Goal: Find specific page/section: Find specific page/section

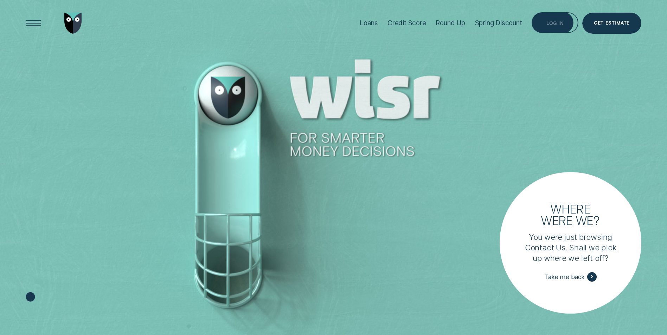
click at [548, 23] on div "Log in" at bounding box center [554, 23] width 17 height 4
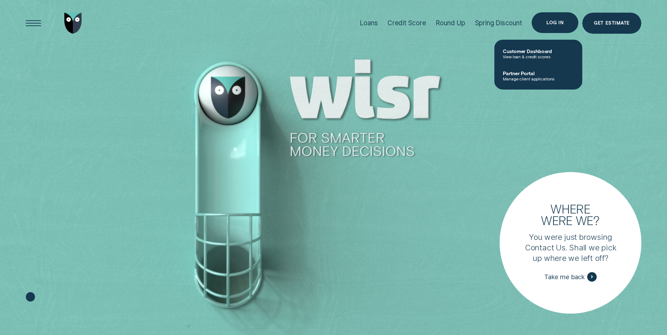
click at [546, 28] on div "Log in" at bounding box center [554, 22] width 47 height 21
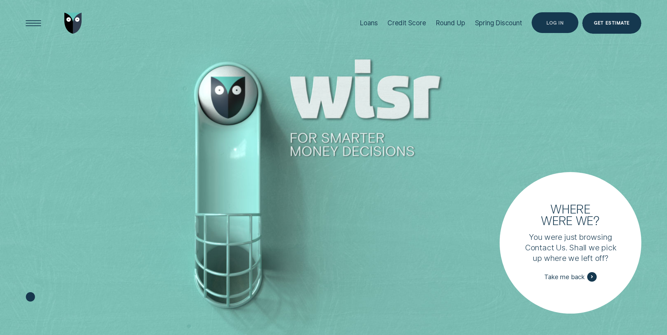
click at [558, 29] on div "Log in" at bounding box center [554, 22] width 47 height 21
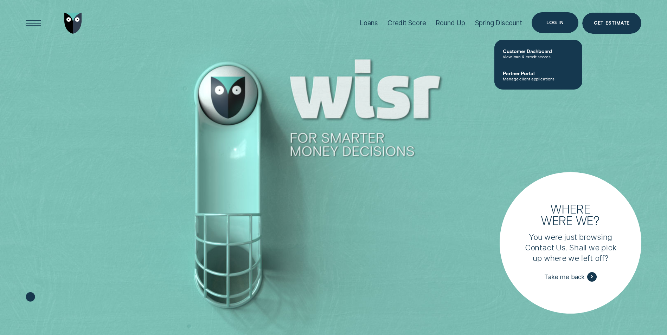
click at [558, 29] on div "Log in" at bounding box center [554, 22] width 47 height 21
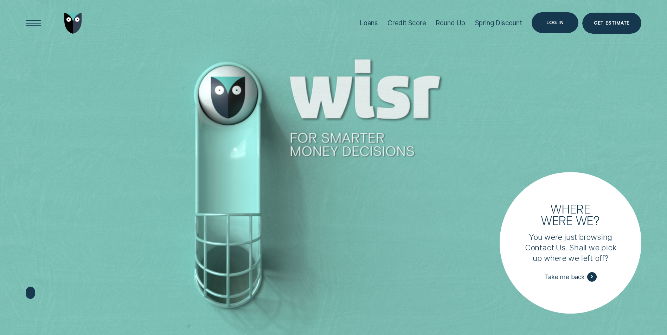
click at [558, 29] on div "Log in" at bounding box center [554, 22] width 47 height 21
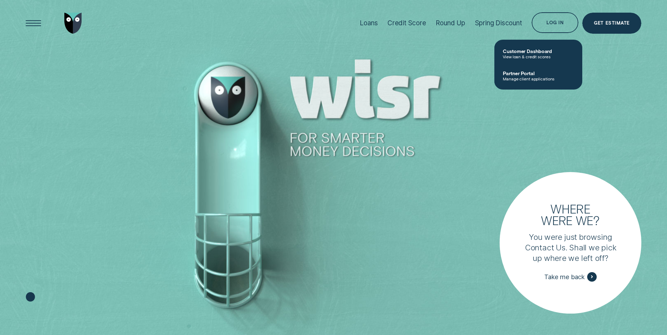
click at [451, 56] on div at bounding box center [333, 168] width 667 height 336
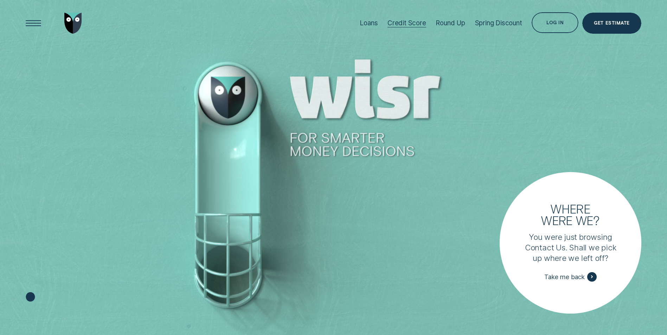
click at [413, 30] on div "Credit Score" at bounding box center [406, 23] width 39 height 47
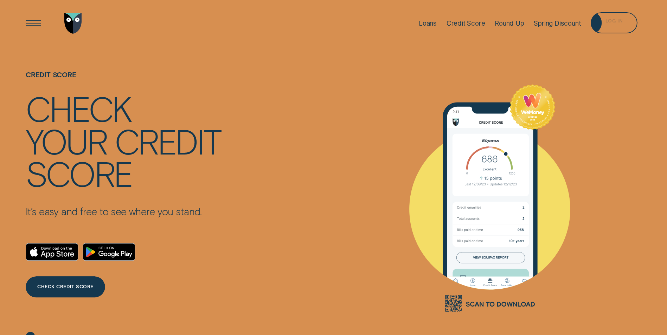
click at [602, 17] on div "Log in" at bounding box center [613, 22] width 47 height 21
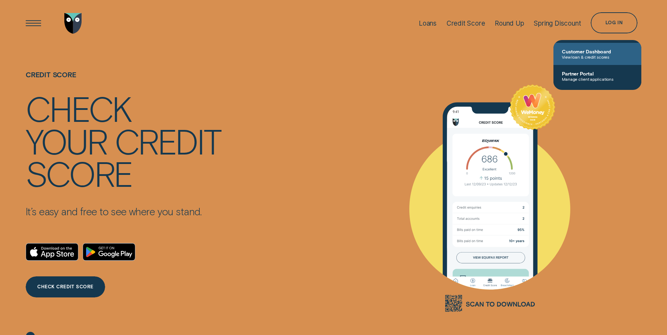
click at [600, 50] on span "Customer Dashboard" at bounding box center [597, 52] width 71 height 6
